Goal: Information Seeking & Learning: Learn about a topic

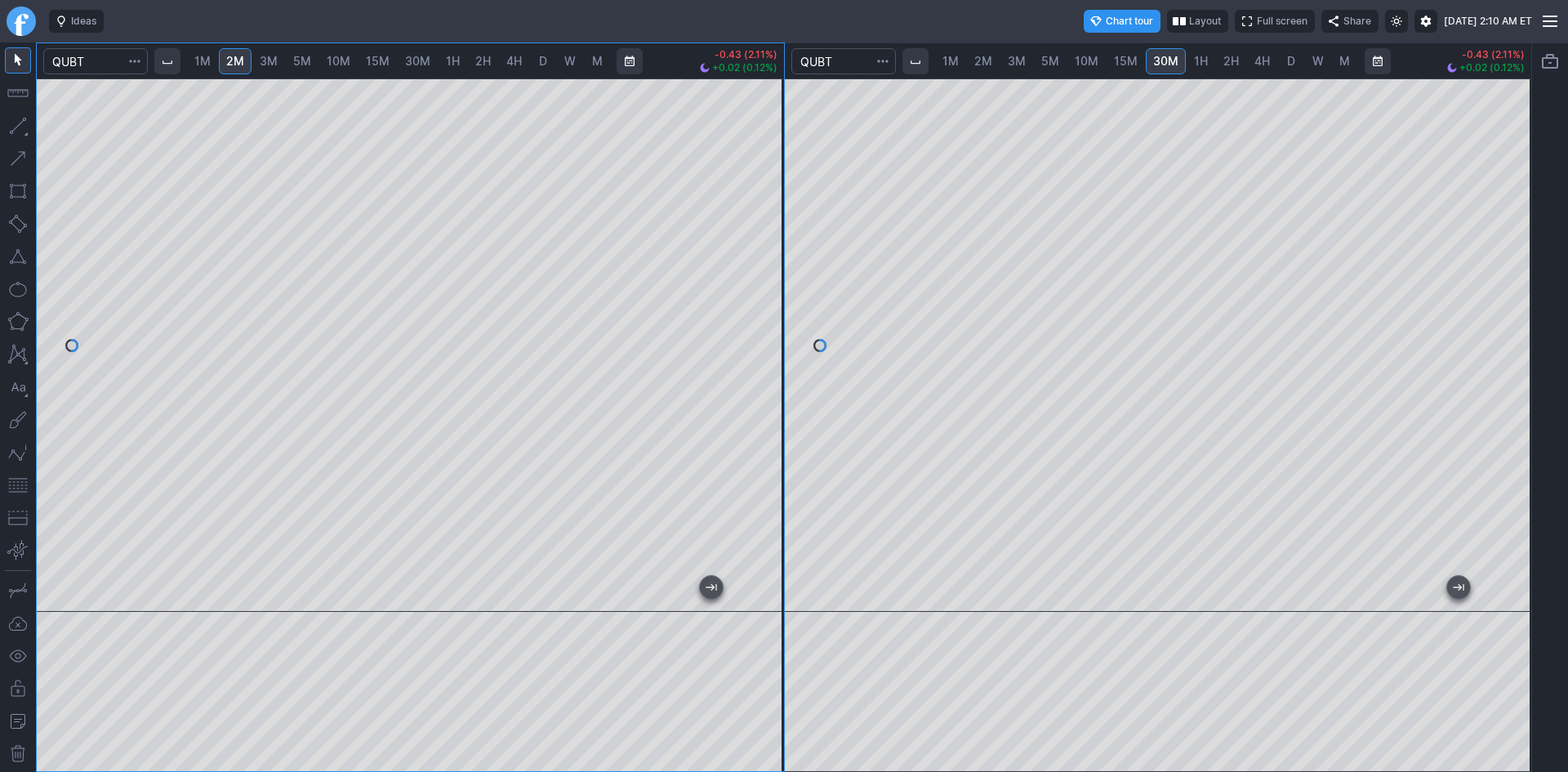
click at [800, 154] on div "1M 2M 3M 5M 10M 15M 30M 1H 2H 4H D W M -0.43 (2.11%) +0.02 (0.12%) 1M 2M 3M 5M …" at bounding box center [784, 407] width 1497 height 729
drag, startPoint x: 770, startPoint y: 160, endPoint x: 770, endPoint y: 179, distance: 19.0
click at [770, 179] on div at bounding box center [767, 340] width 35 height 492
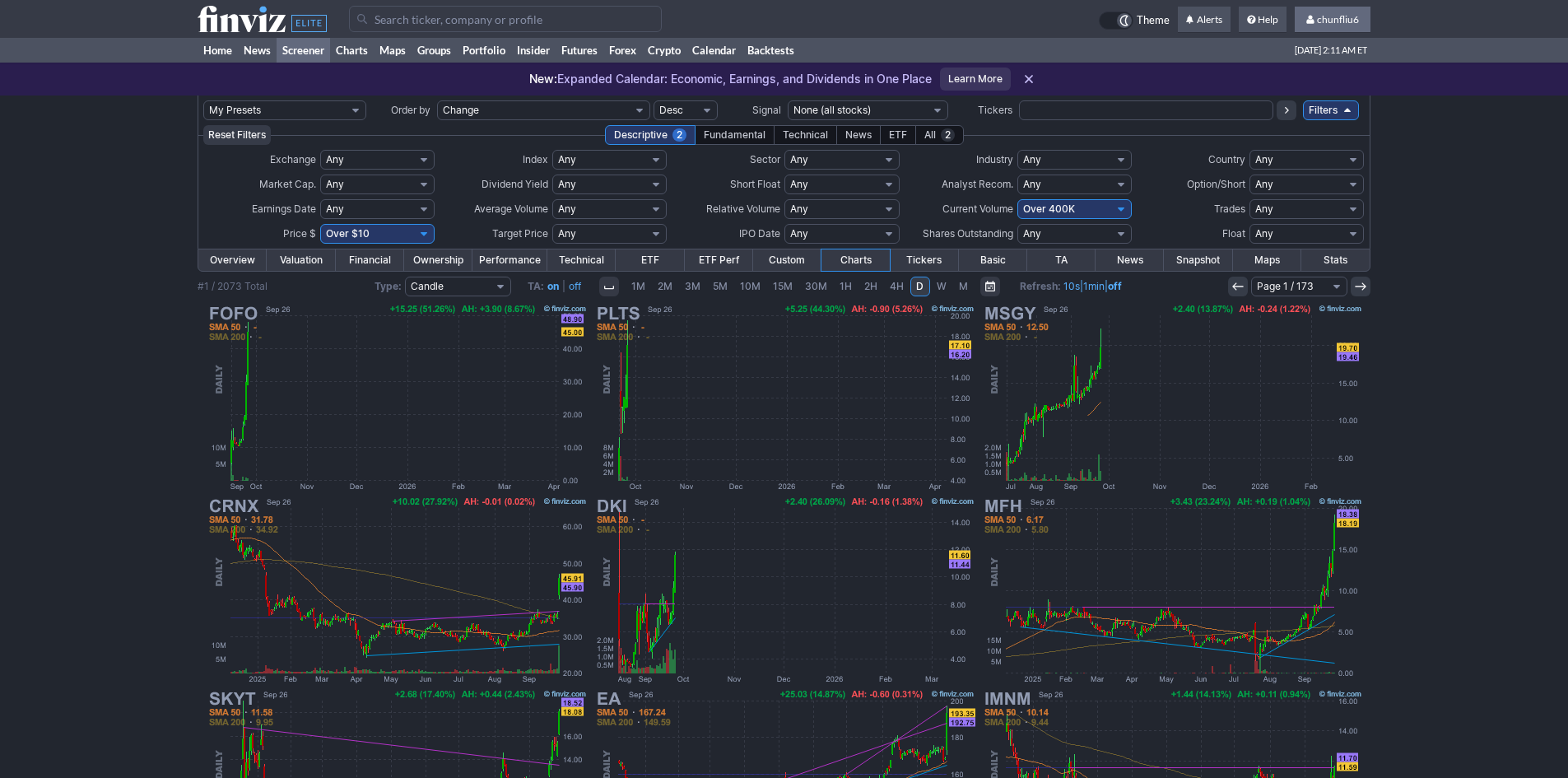
click at [1335, 18] on span "chunfliu6" at bounding box center [1338, 19] width 42 height 12
click at [1303, 120] on link "Sign Out" at bounding box center [1324, 122] width 92 height 27
